Goal: Information Seeking & Learning: Learn about a topic

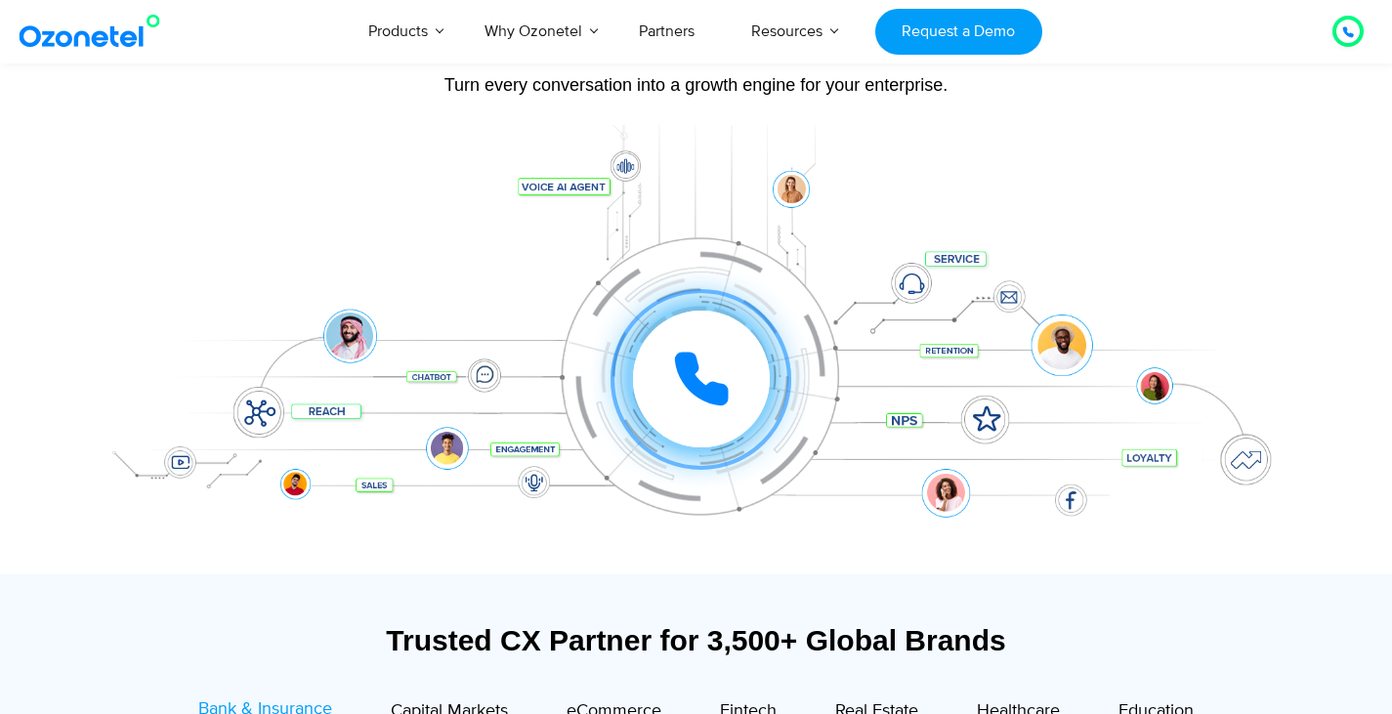
scroll to position [489, 0]
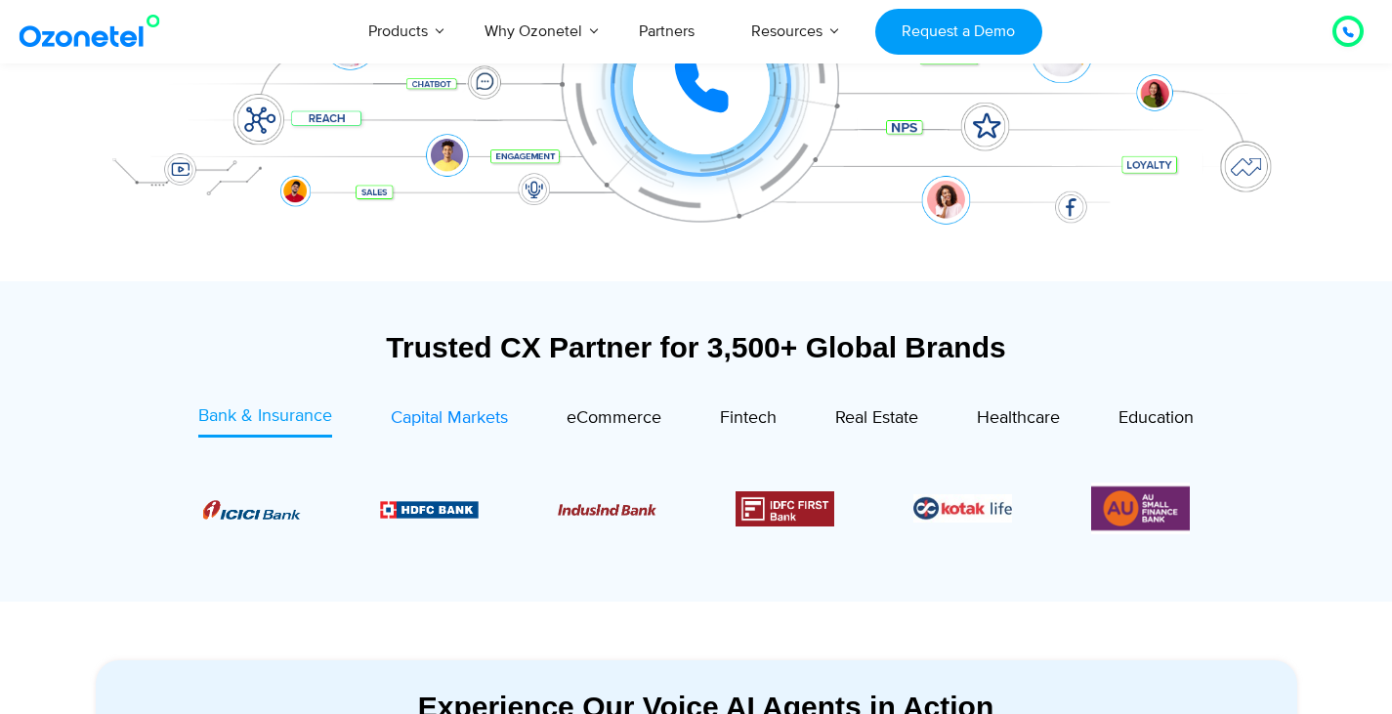
click at [450, 409] on span "Capital Markets" at bounding box center [449, 417] width 117 height 21
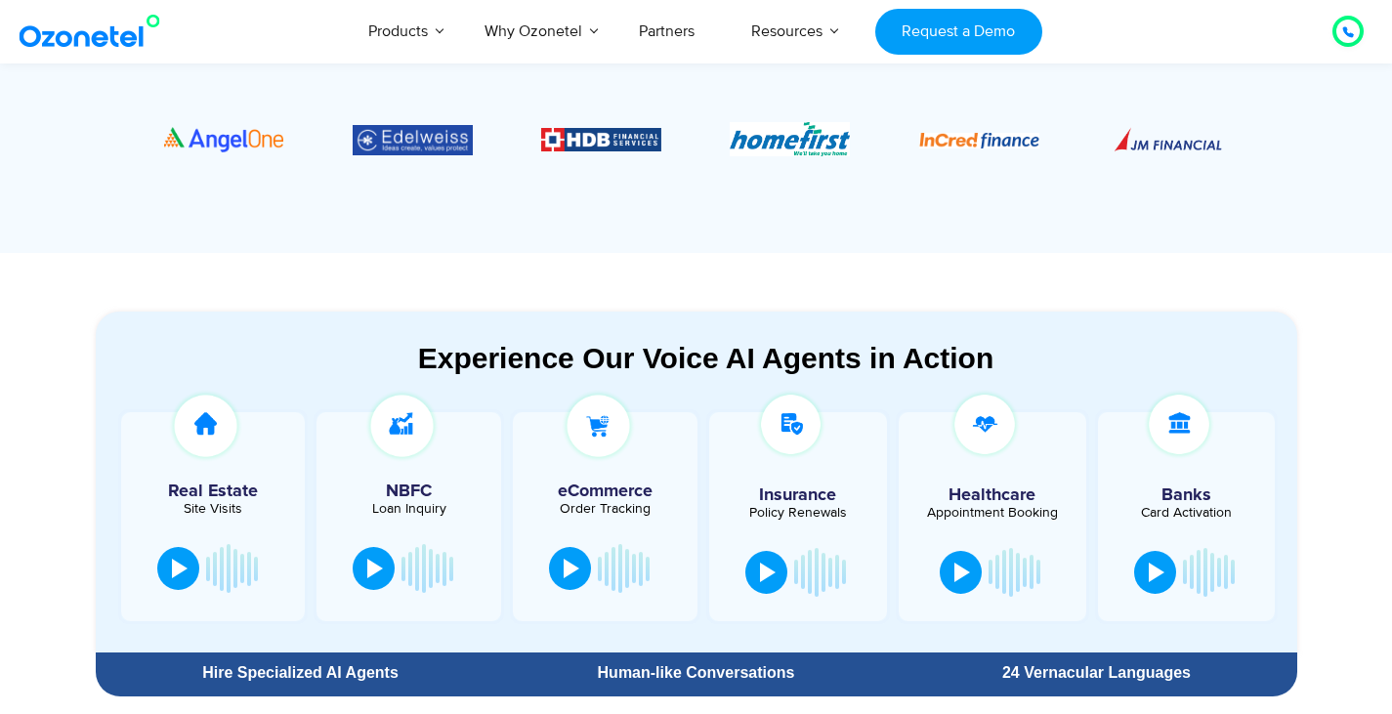
scroll to position [879, 0]
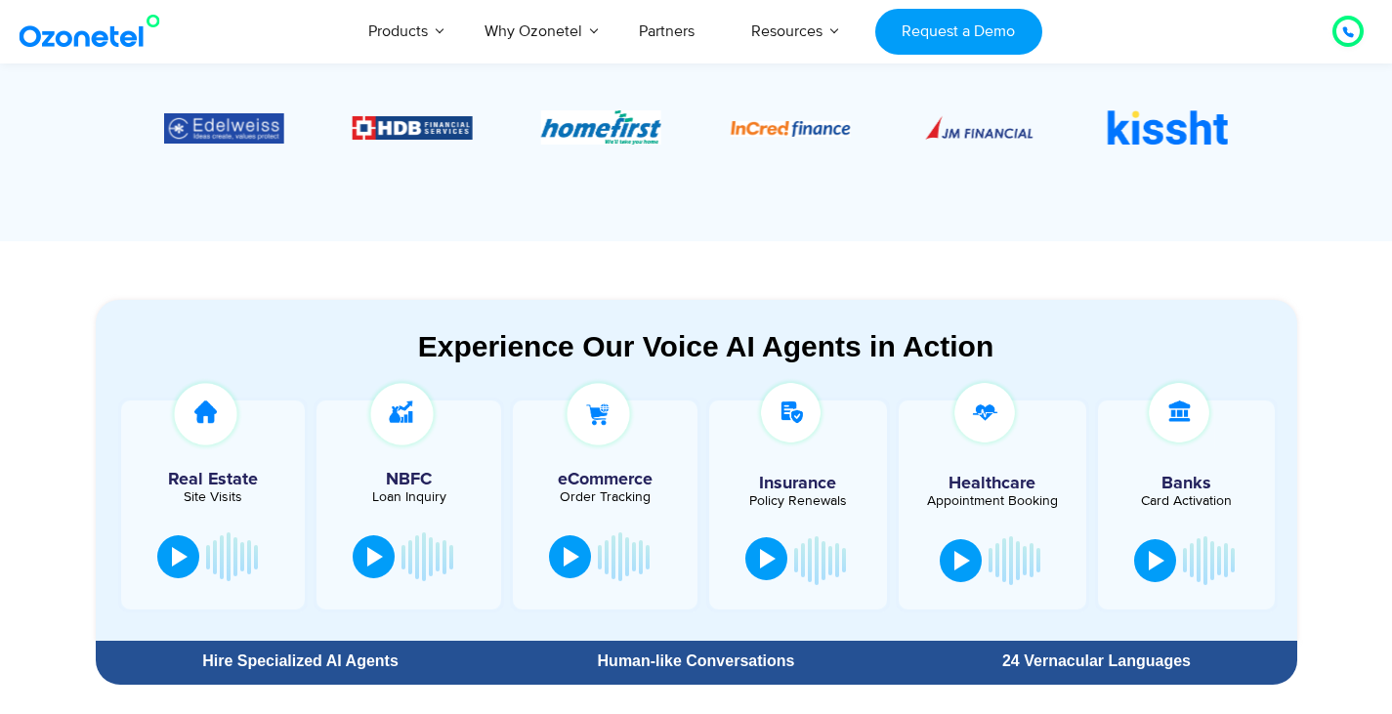
click at [758, 567] on button at bounding box center [767, 558] width 42 height 43
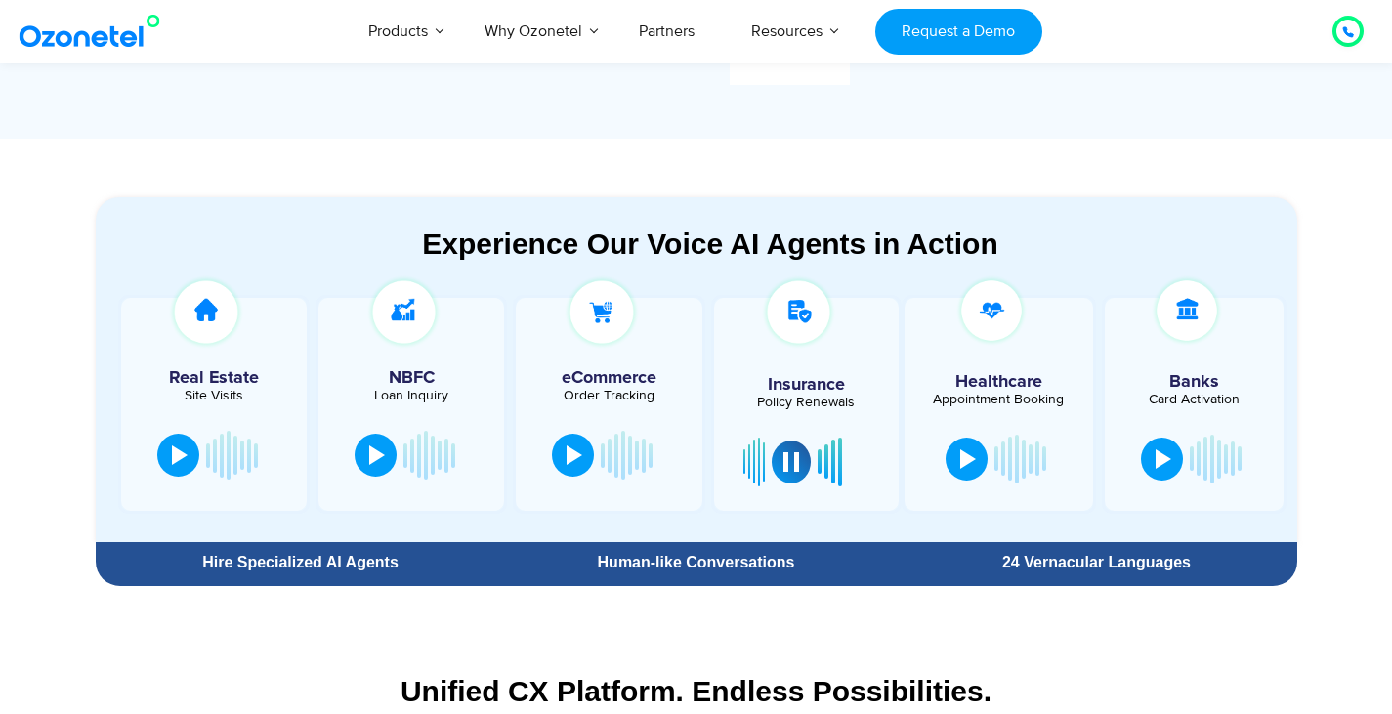
scroll to position [977, 0]
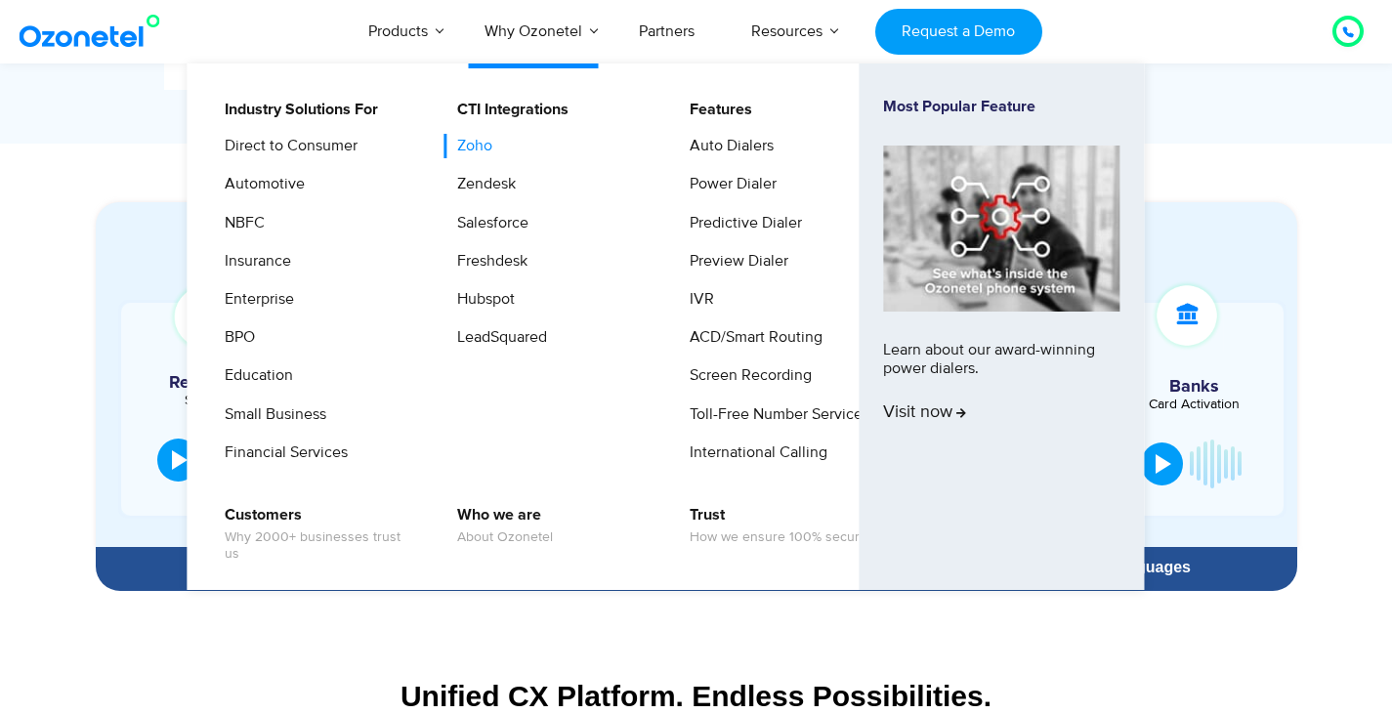
click at [477, 144] on link "Zoho" at bounding box center [470, 146] width 51 height 24
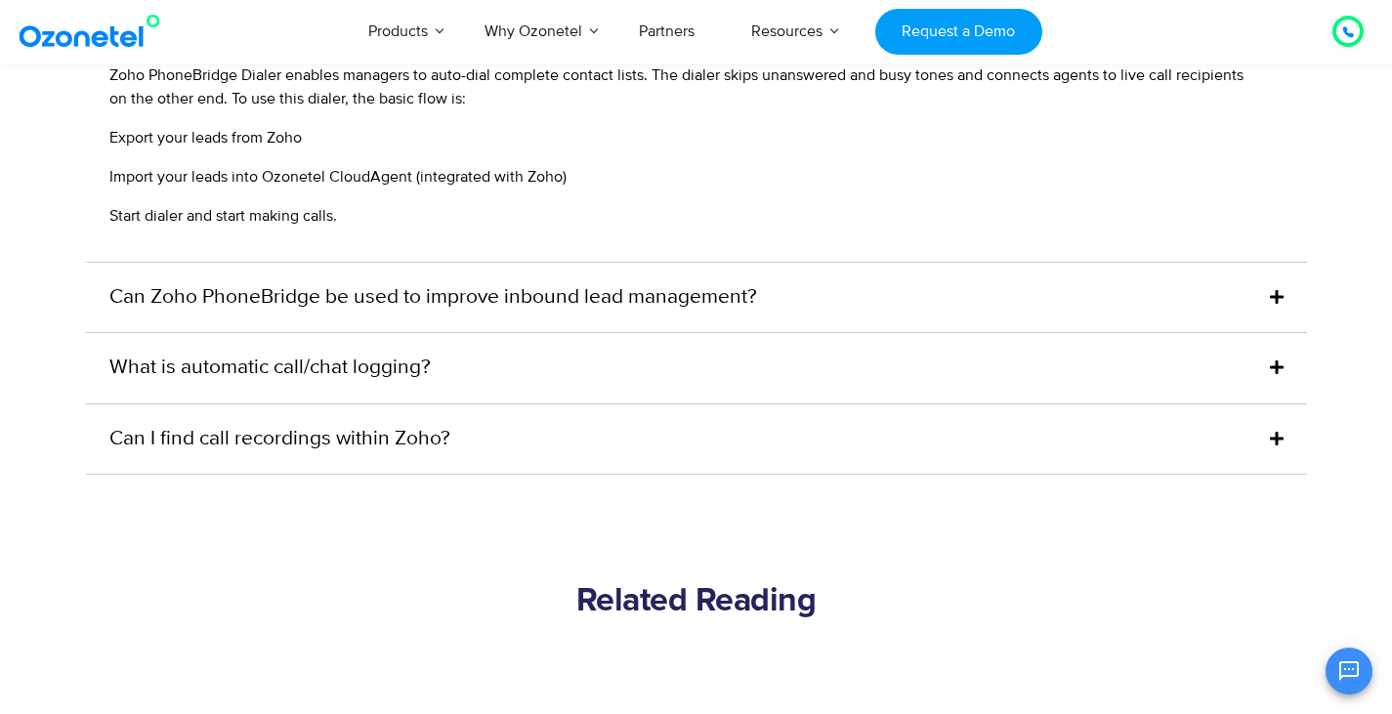
scroll to position [4983, 0]
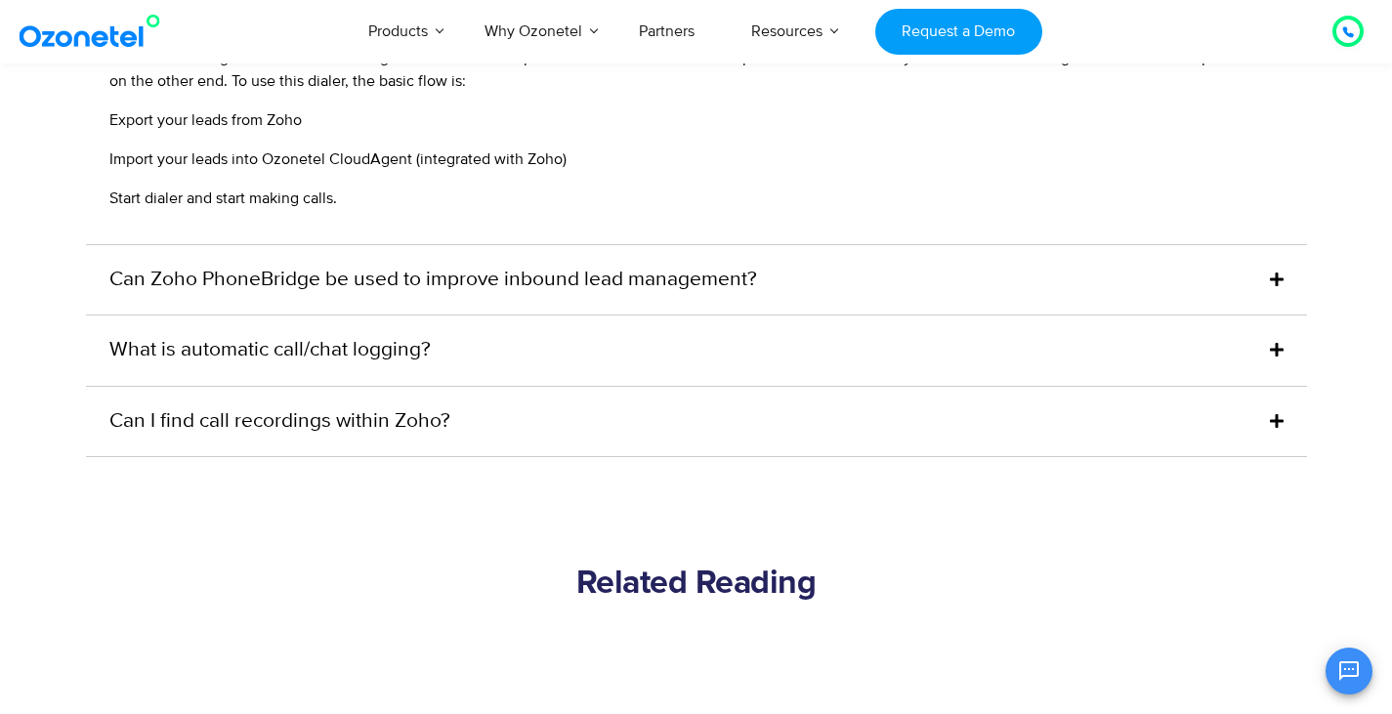
click at [423, 406] on link "Can I find call recordings within Zoho?" at bounding box center [279, 421] width 341 height 31
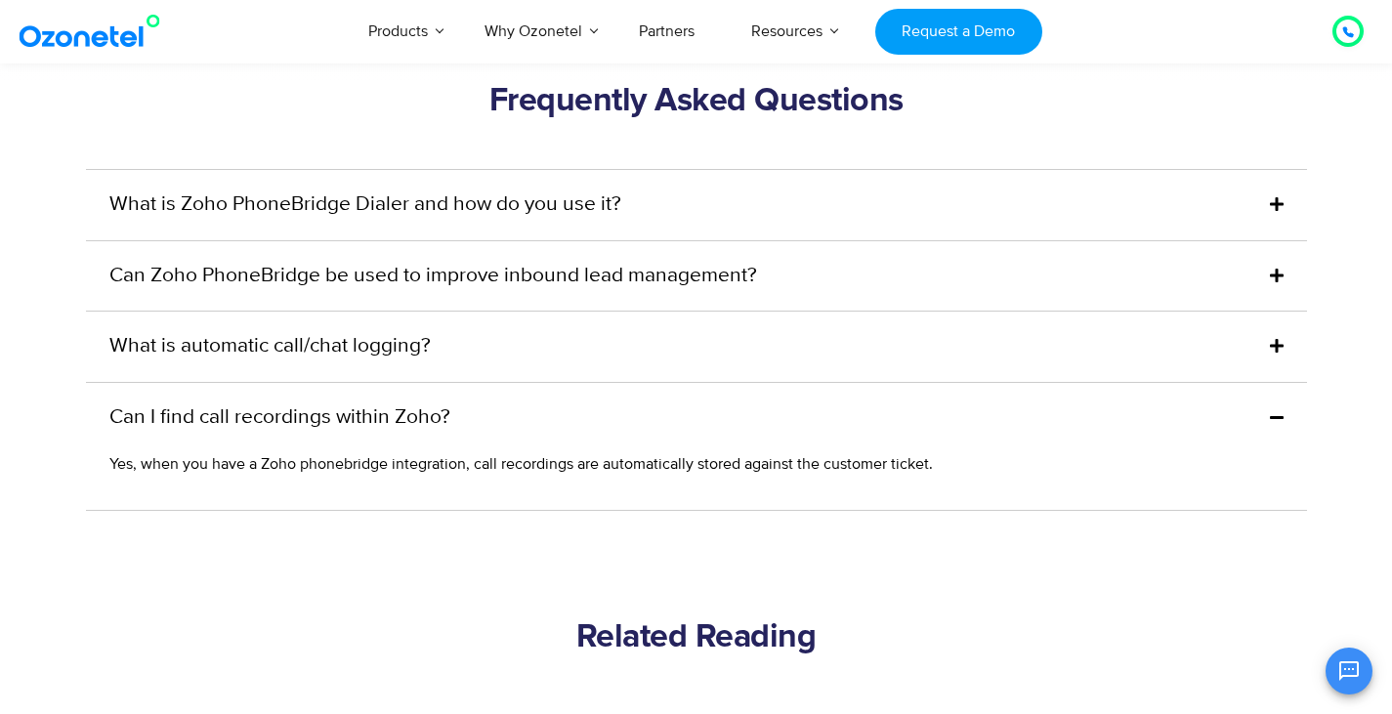
scroll to position [4788, 0]
click at [359, 332] on link "What is automatic call/chat logging?" at bounding box center [269, 347] width 321 height 31
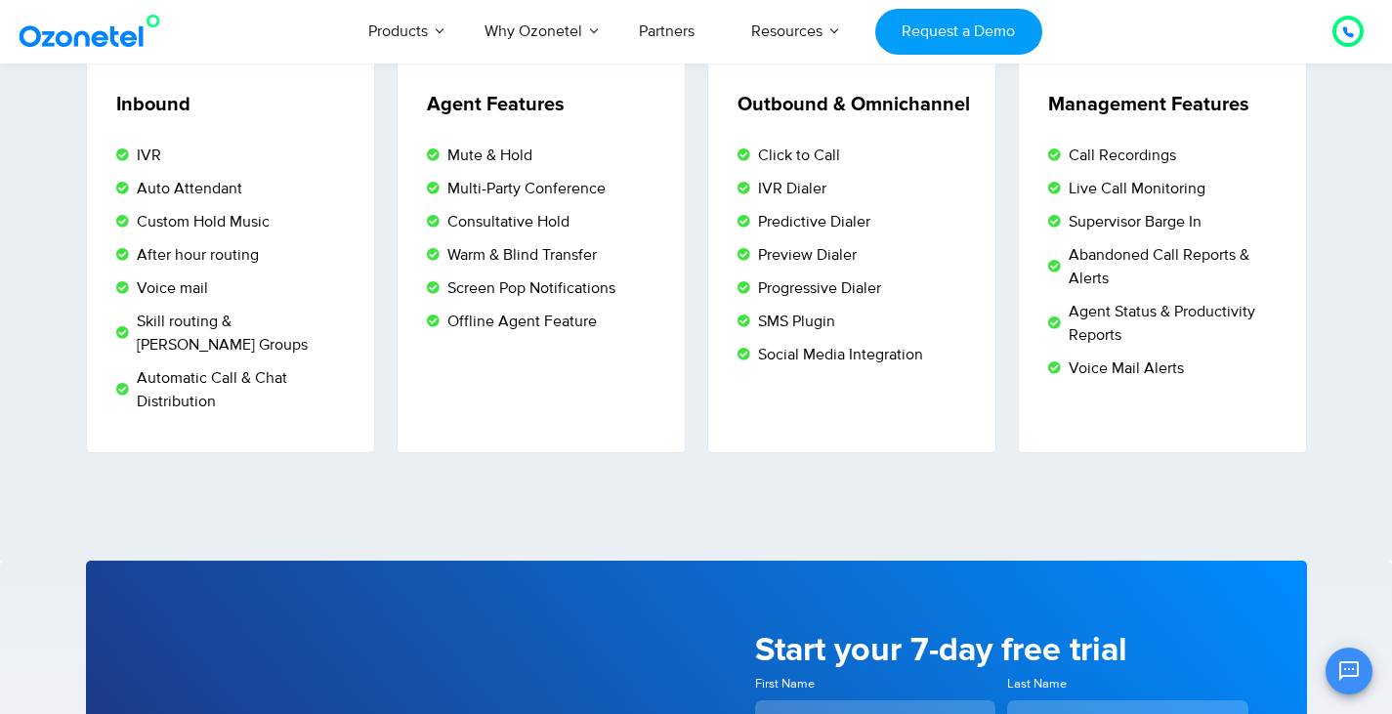
scroll to position [3322, 0]
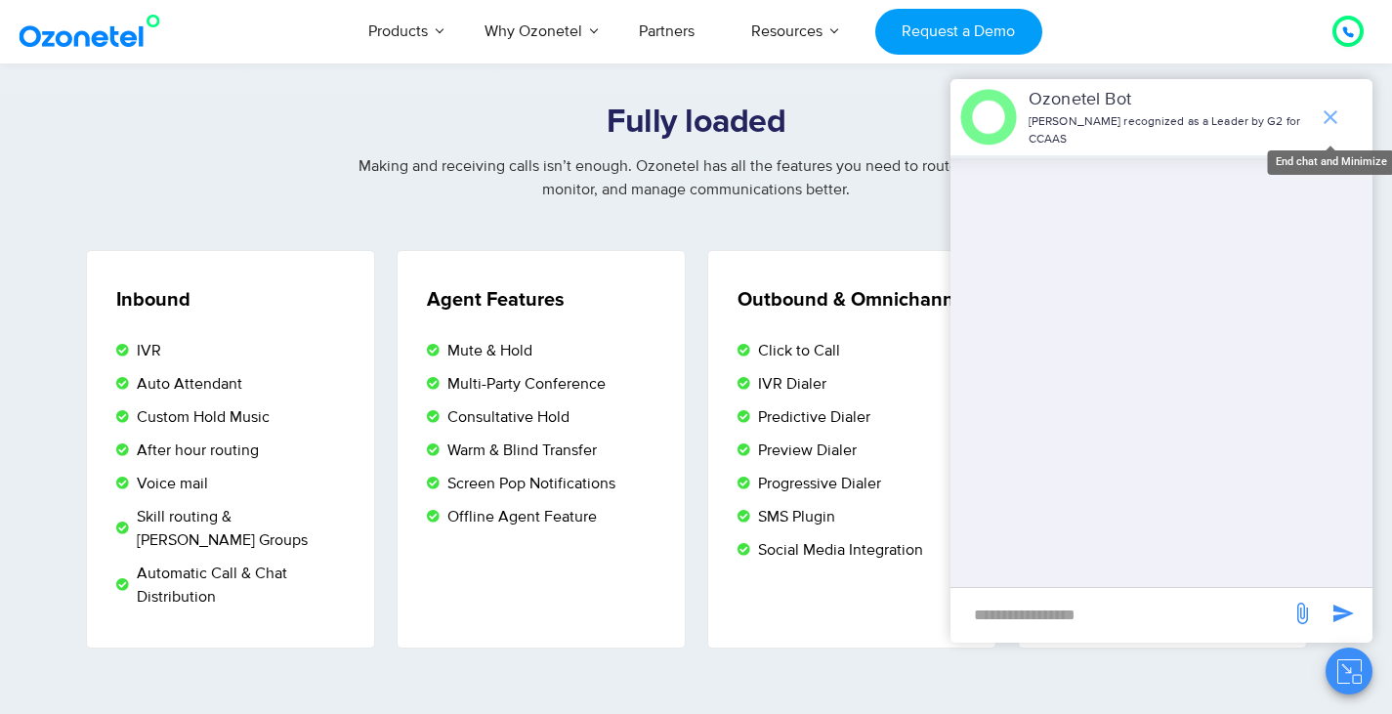
click at [1327, 117] on icon "end chat or minimize" at bounding box center [1330, 117] width 23 height 23
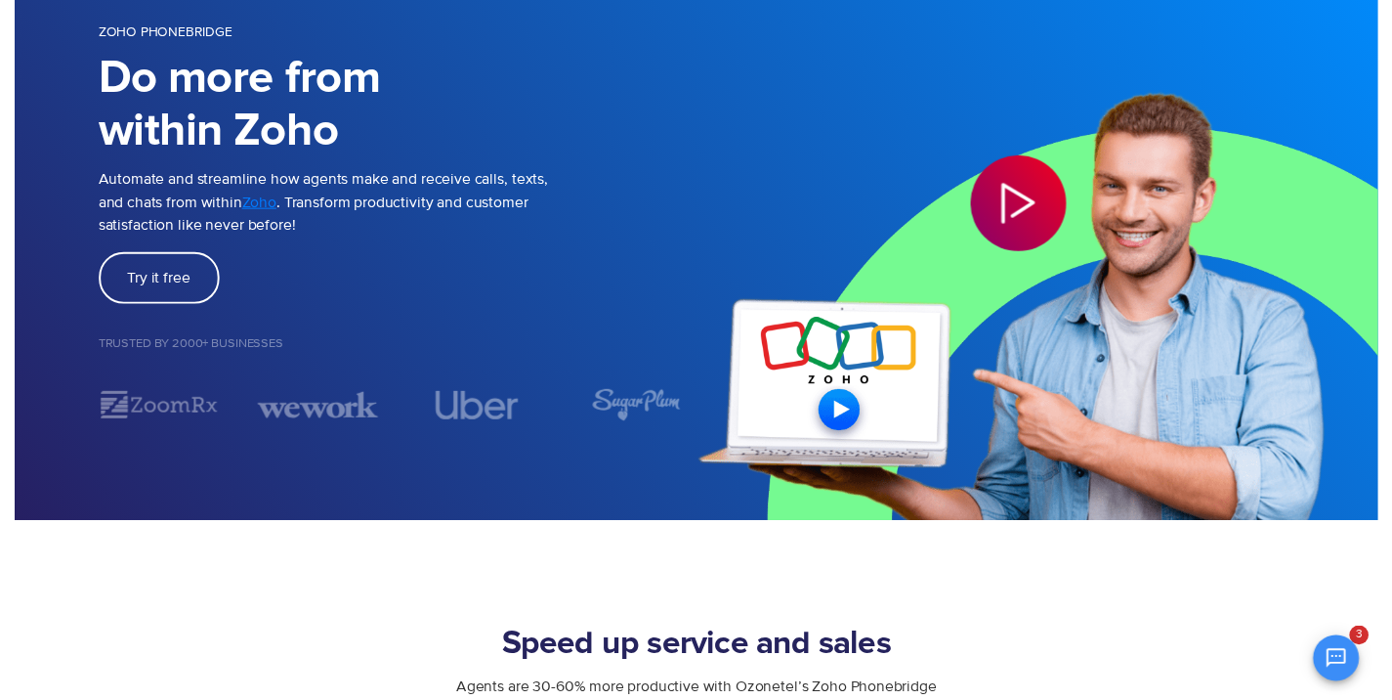
scroll to position [0, 0]
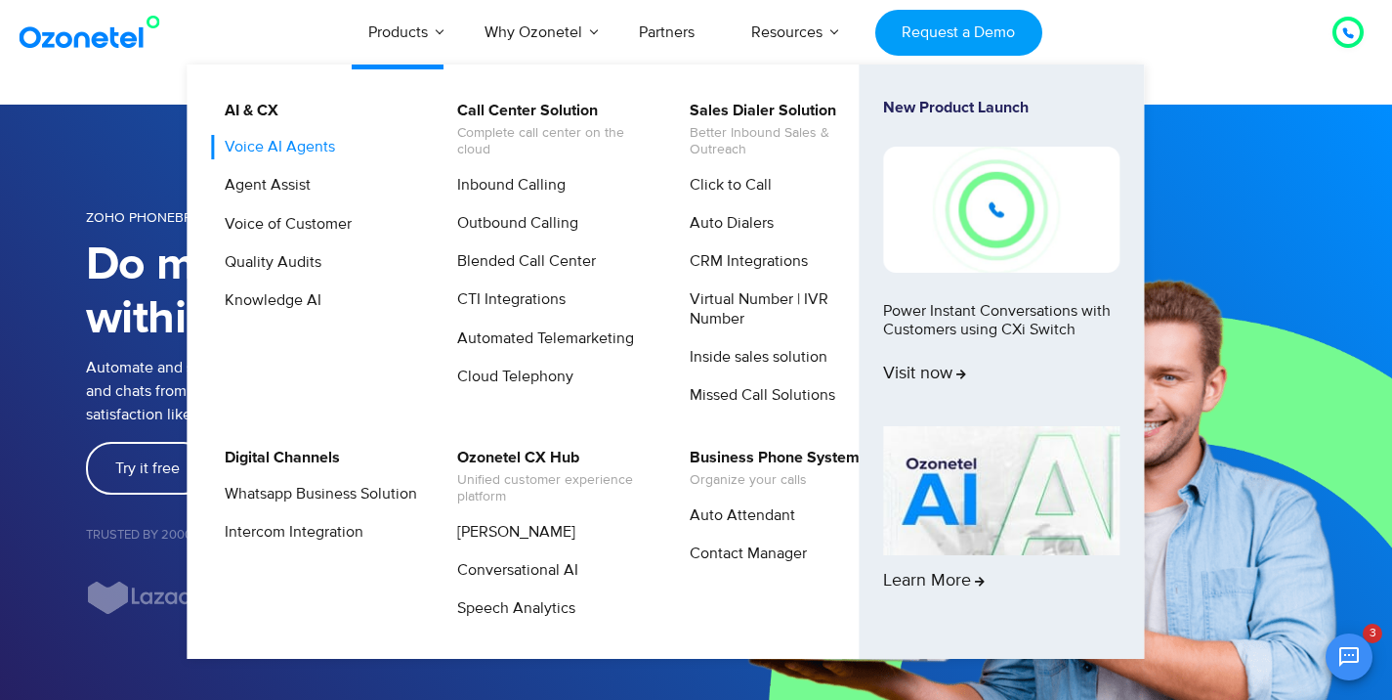
click at [301, 152] on link "Voice AI Agents" at bounding box center [275, 147] width 126 height 24
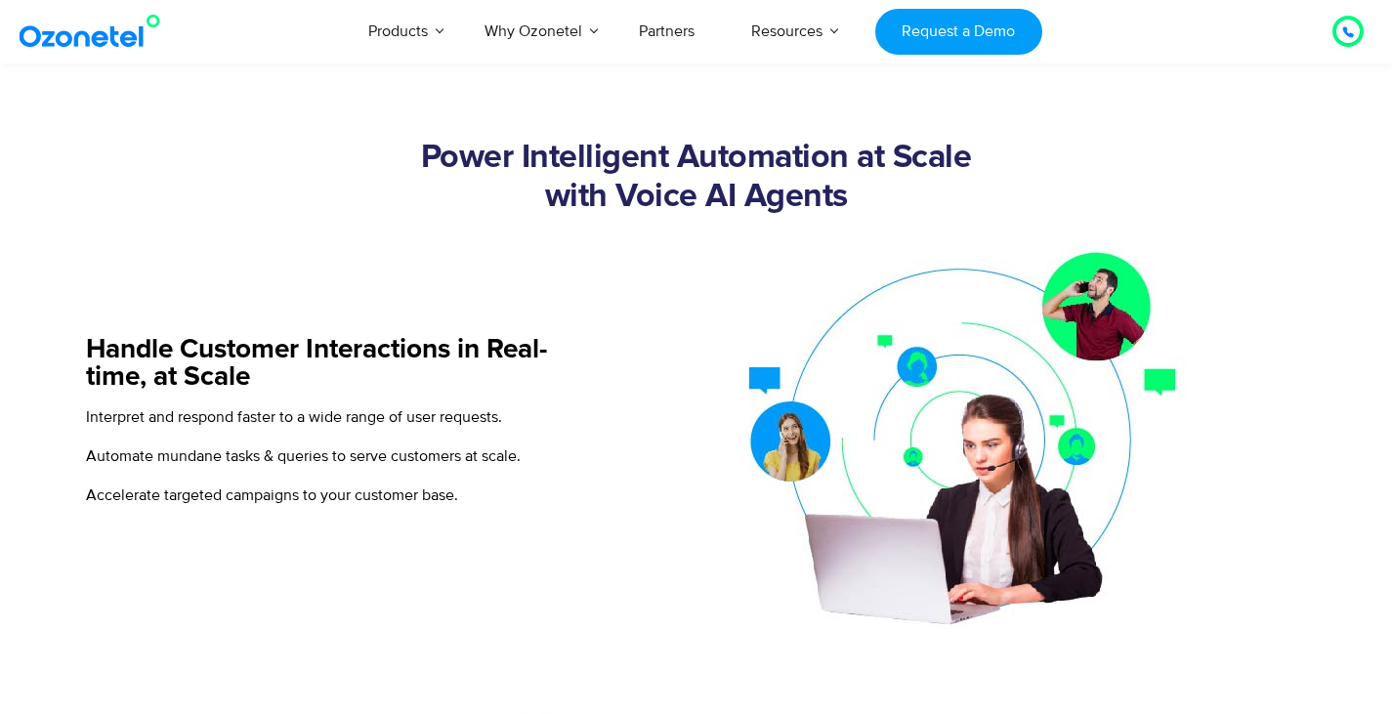
scroll to position [1466, 0]
